Goal: Transaction & Acquisition: Purchase product/service

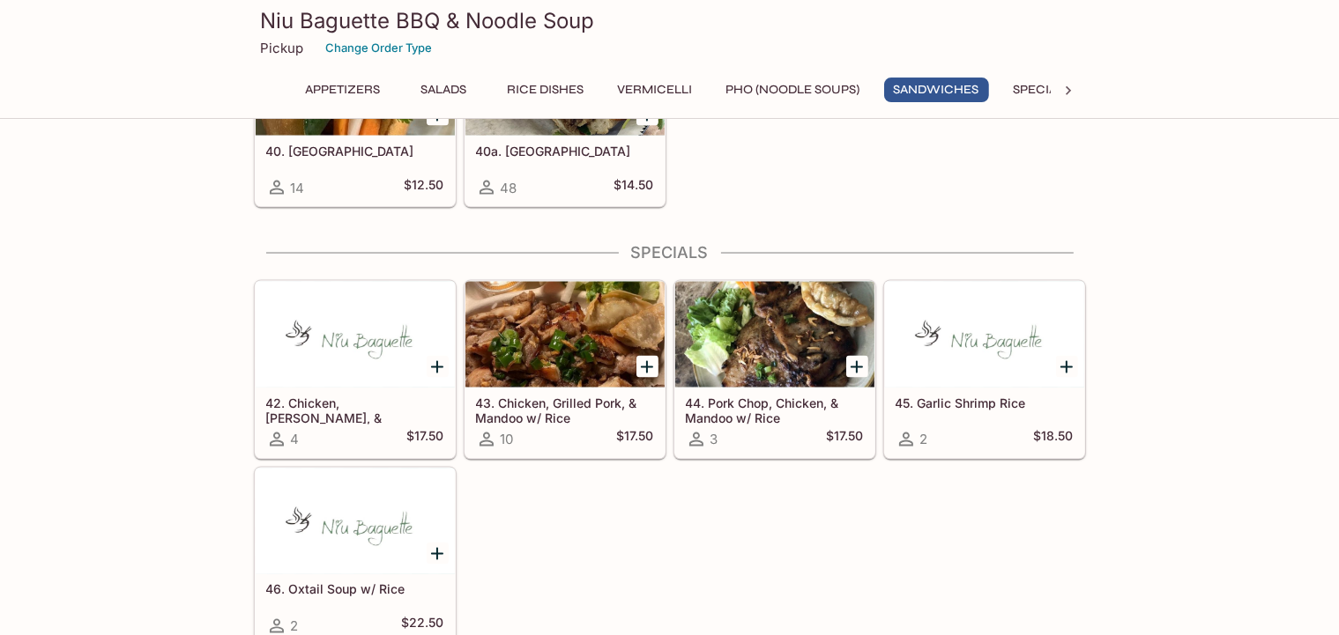
scroll to position [2978, 0]
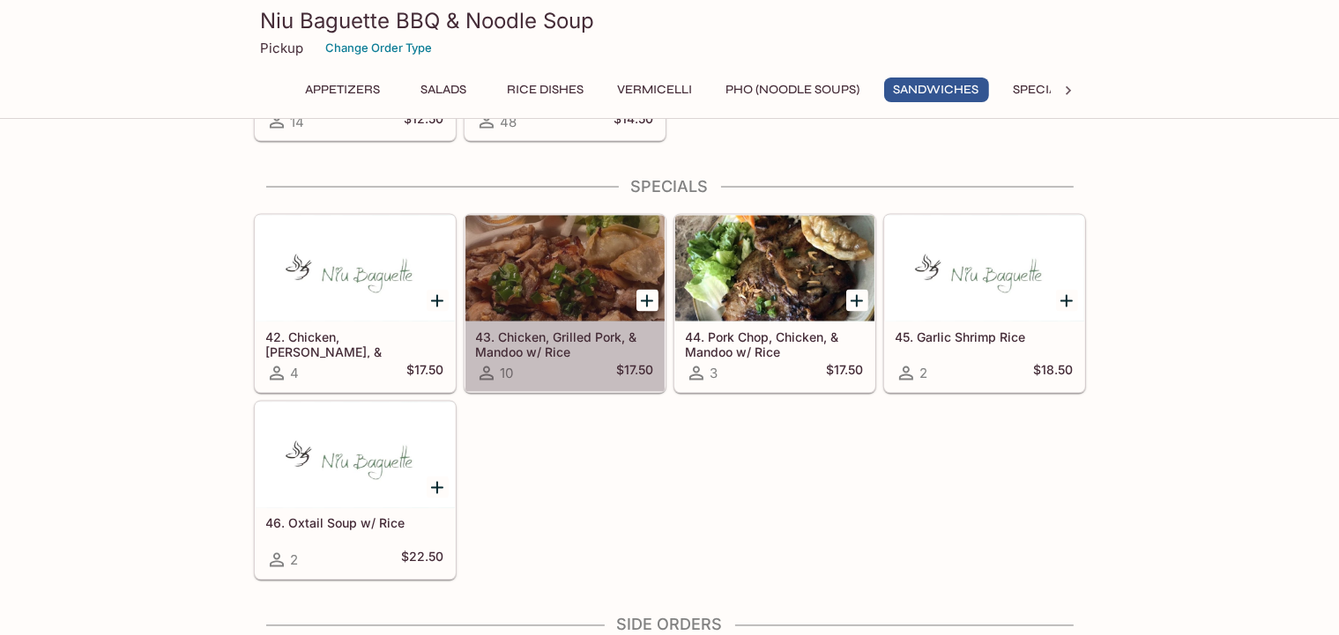
click at [545, 254] on div at bounding box center [564, 269] width 199 height 106
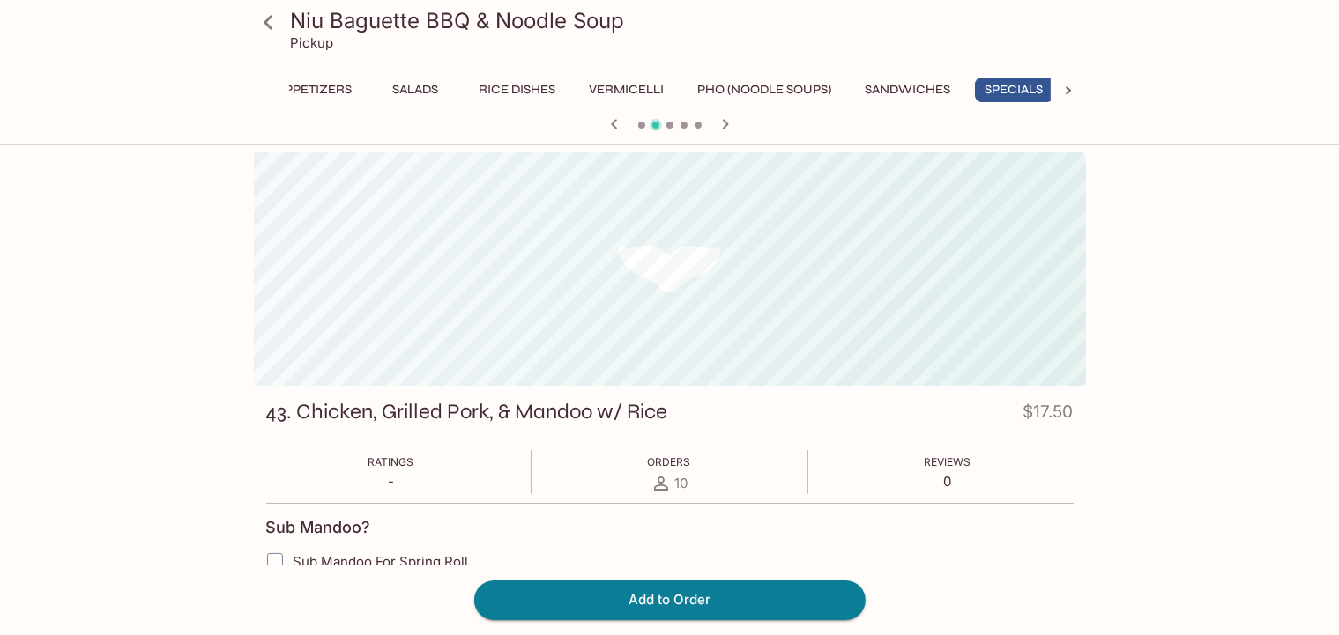
scroll to position [0, 35]
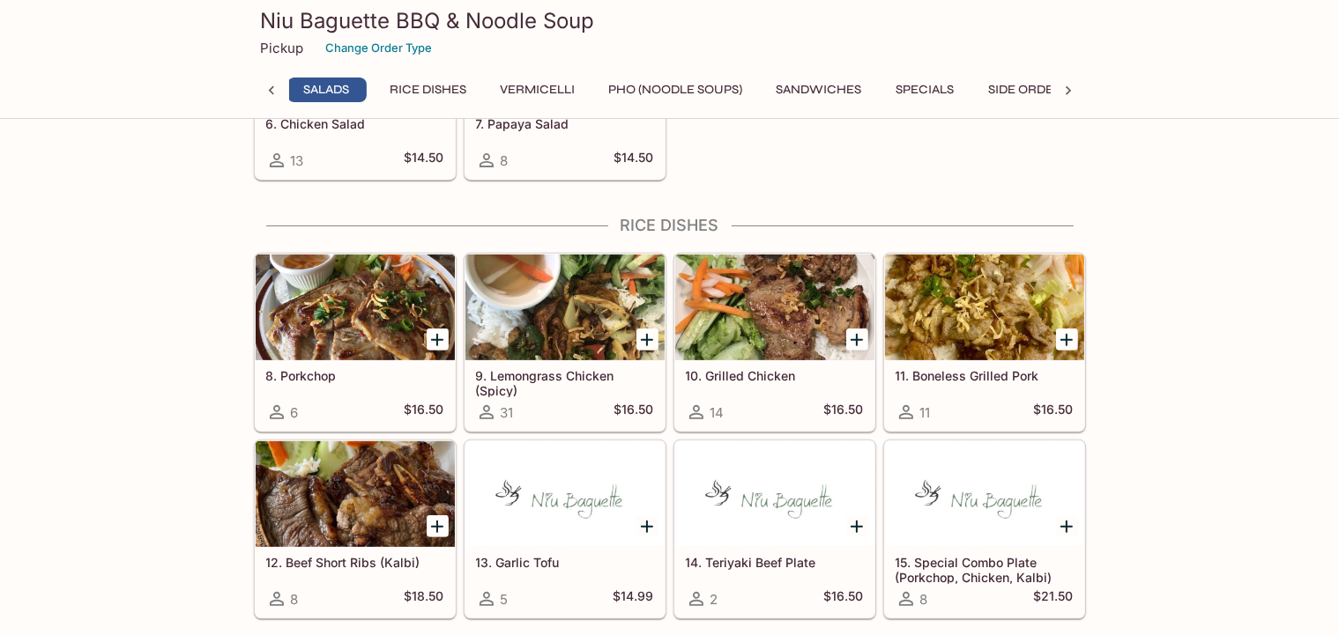
scroll to position [0, 116]
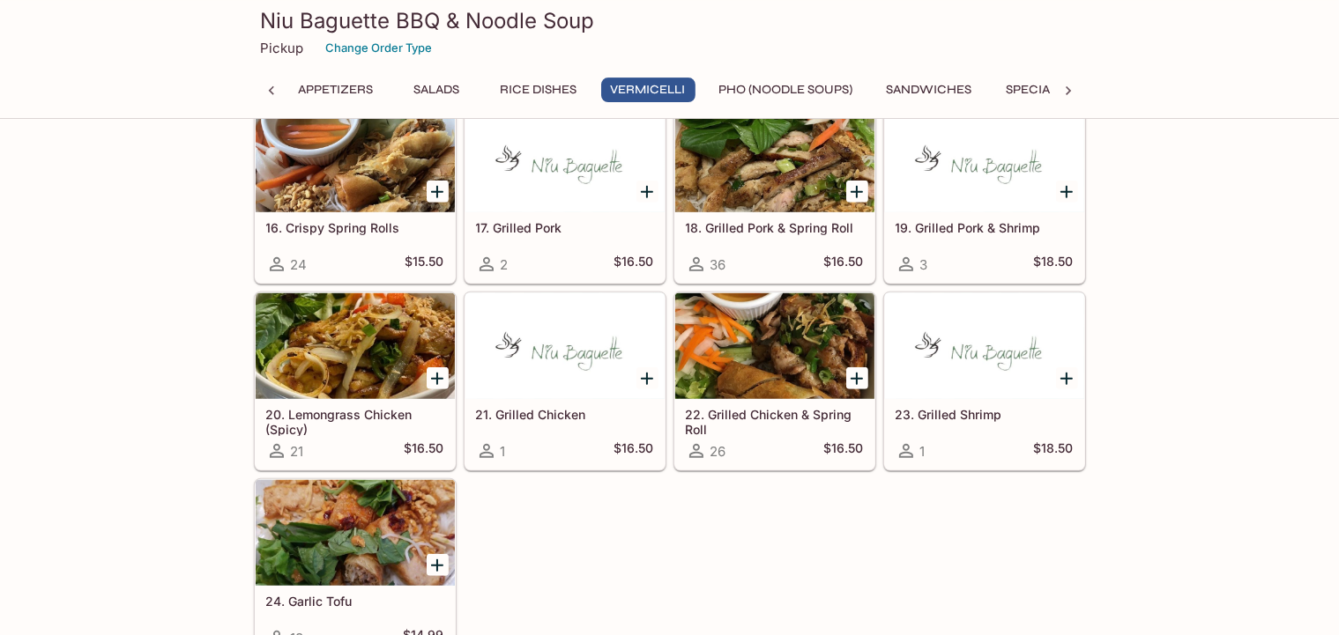
scroll to position [1209, 0]
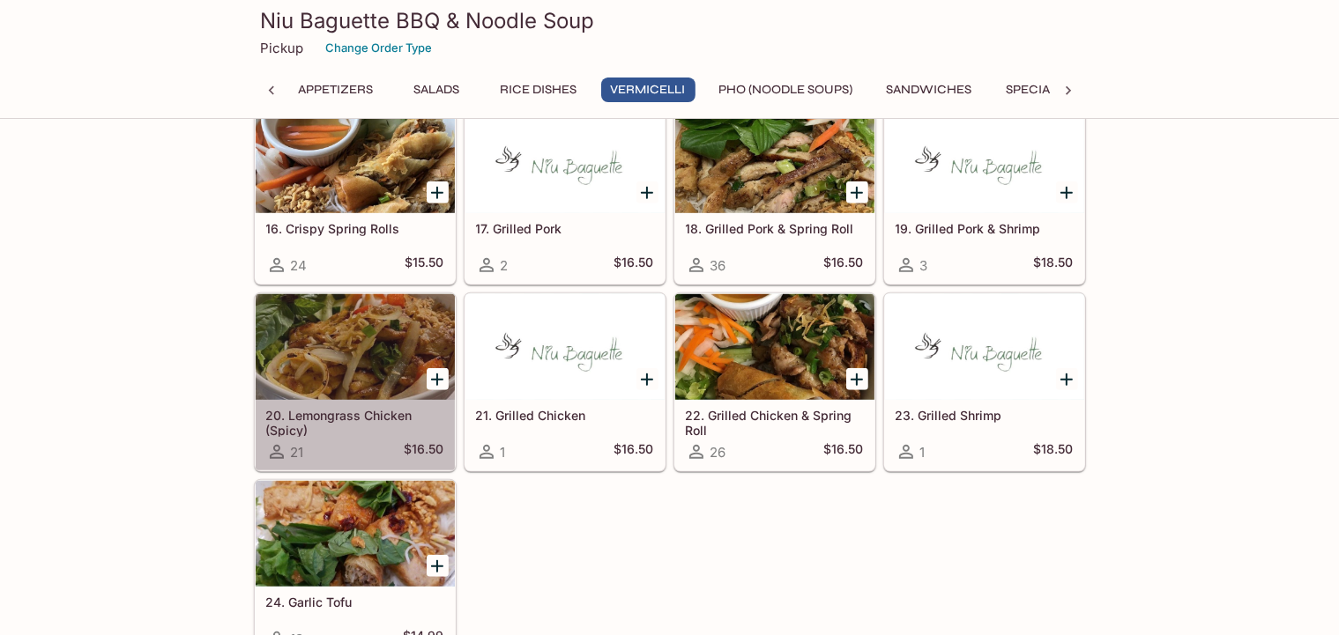
click at [364, 317] on div at bounding box center [355, 347] width 199 height 106
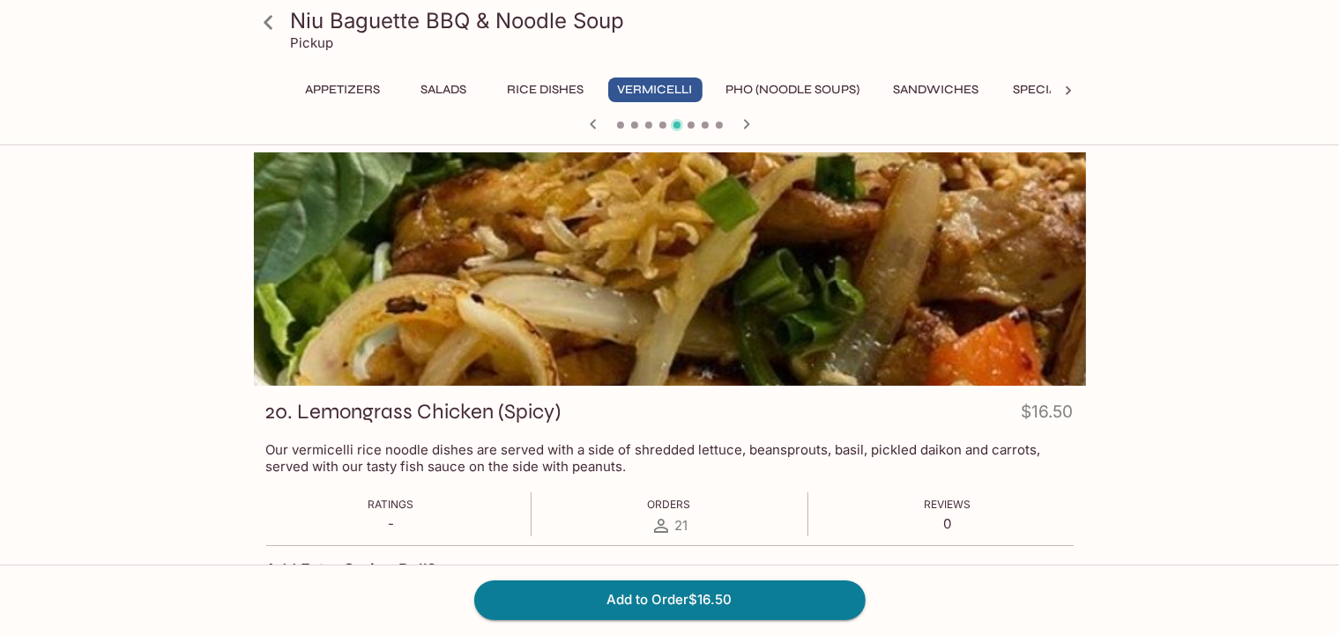
click at [594, 316] on div at bounding box center [670, 269] width 832 height 234
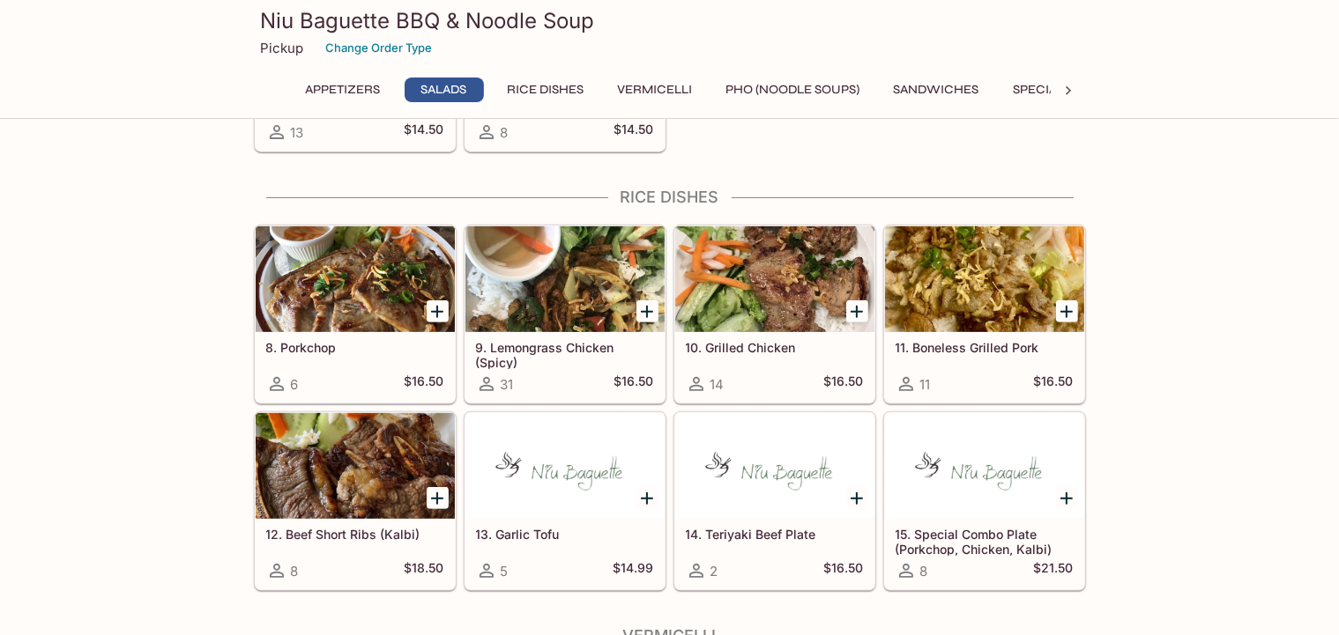
scroll to position [1117, 0]
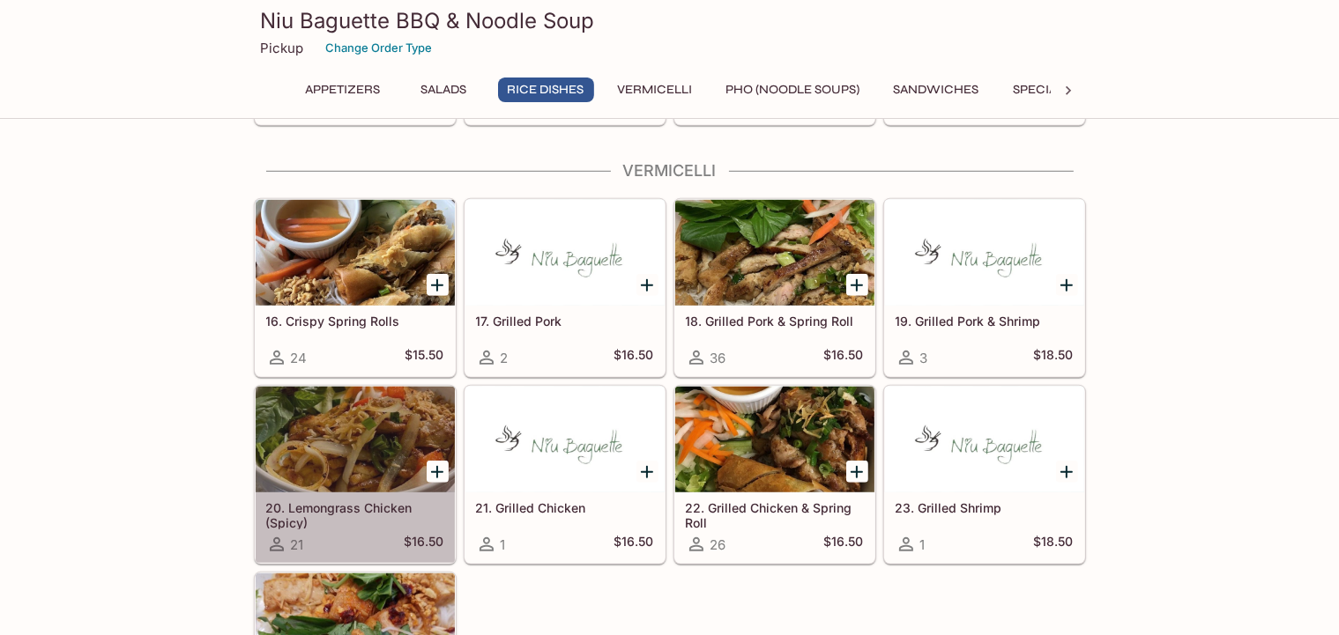
click at [314, 418] on div at bounding box center [355, 440] width 199 height 106
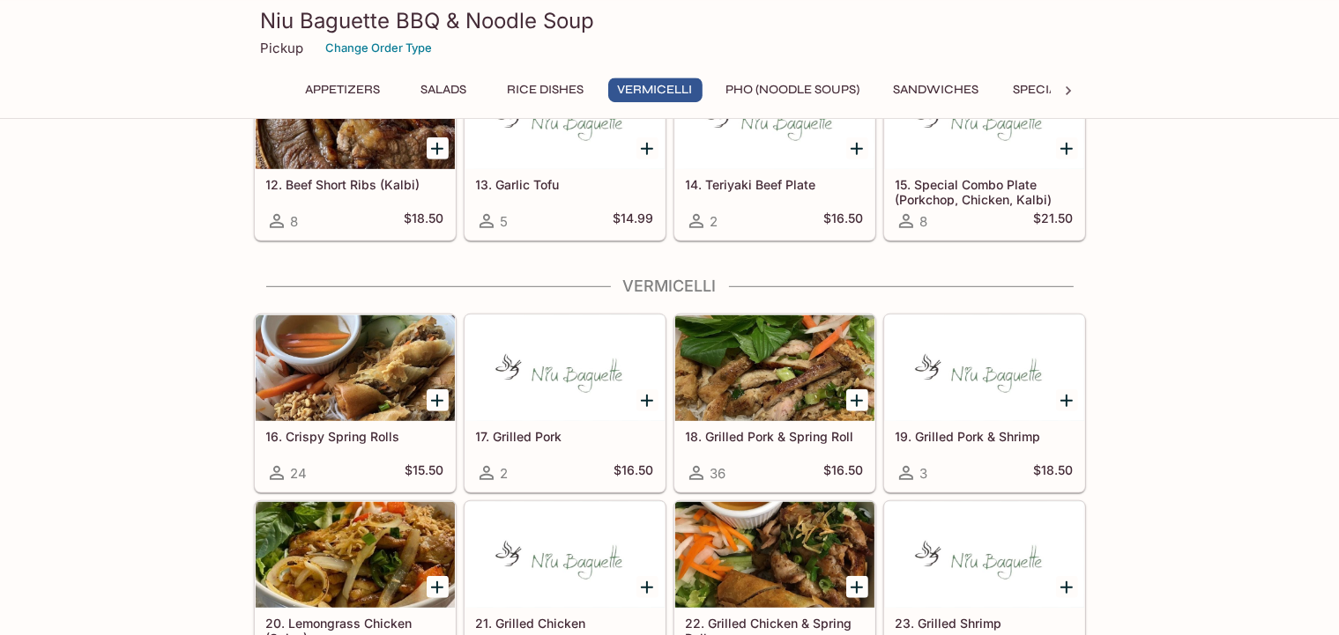
scroll to position [1209, 0]
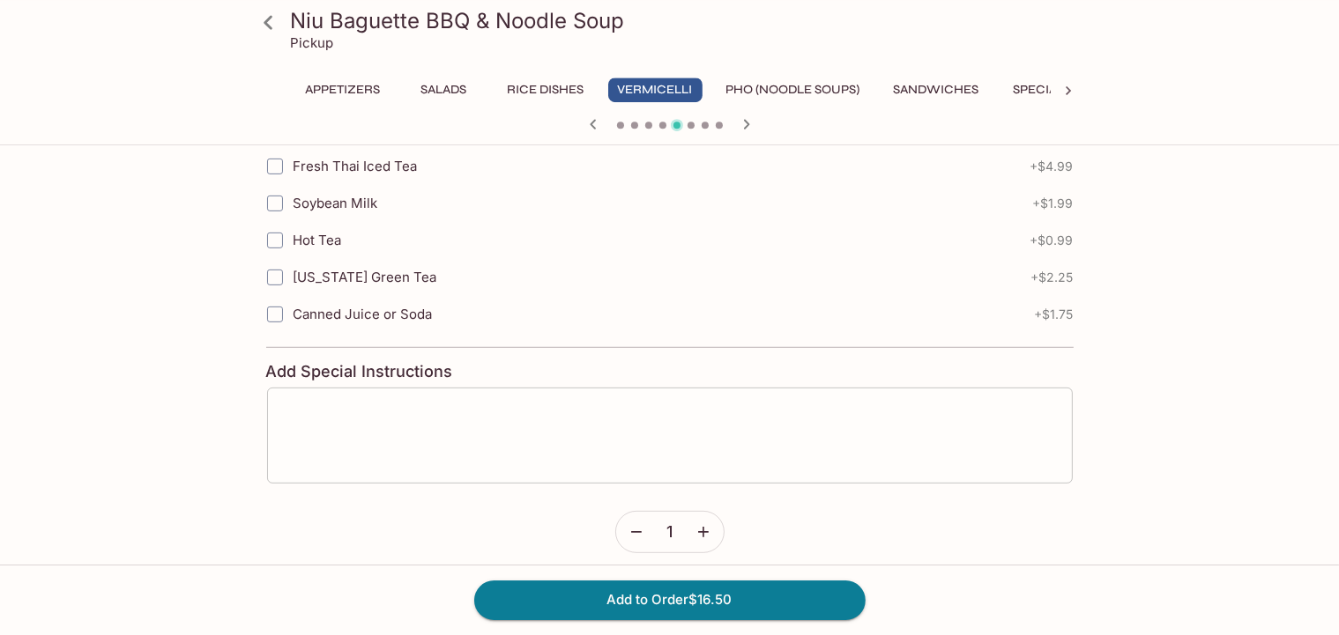
scroll to position [644, 0]
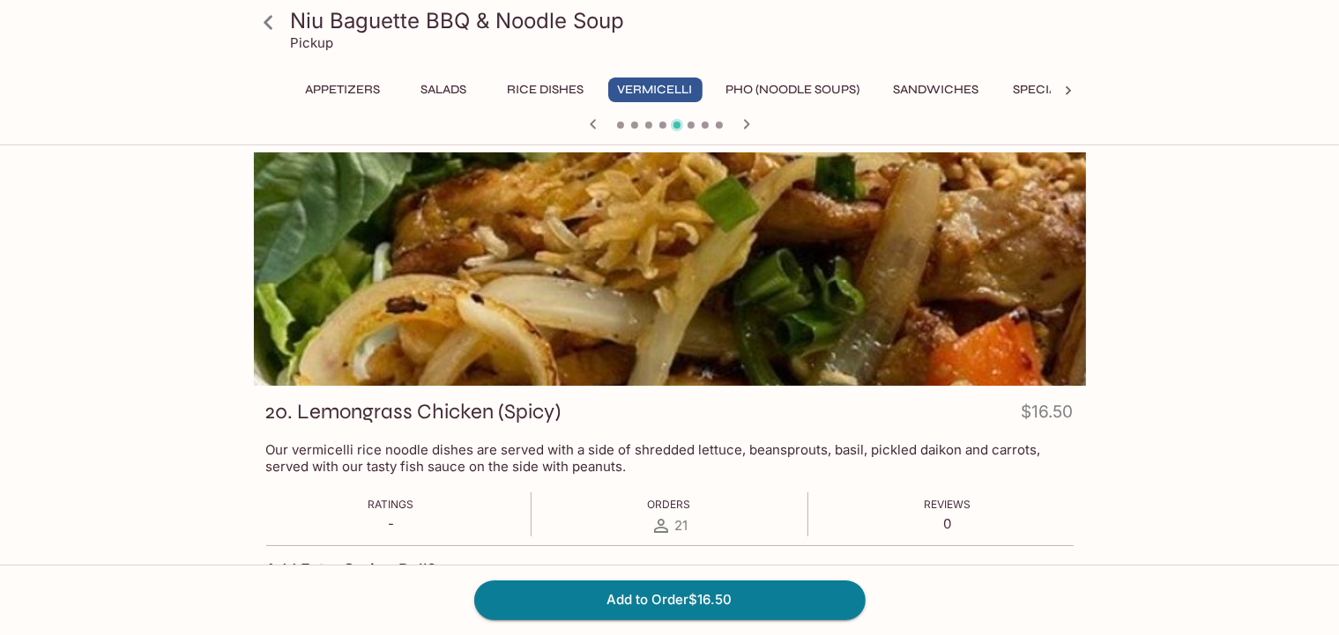
click at [270, 31] on icon at bounding box center [268, 22] width 31 height 31
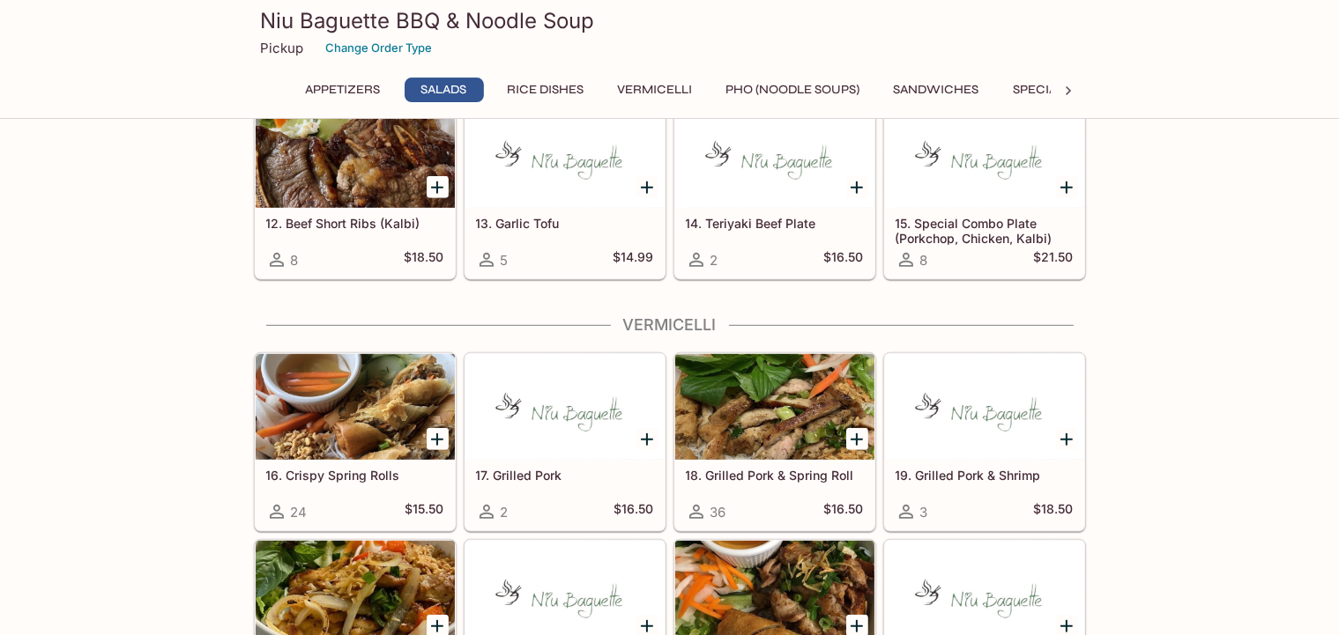
scroll to position [1023, 0]
